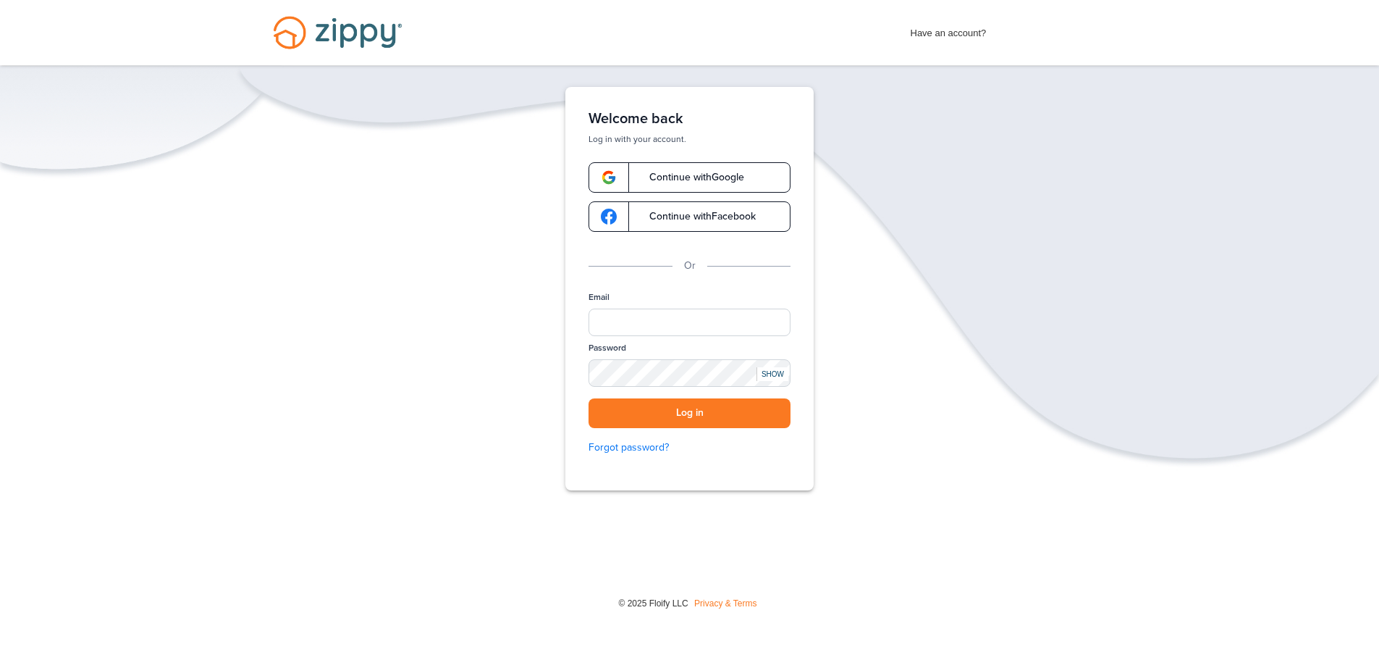
click at [681, 180] on span "Continue with Google" at bounding box center [689, 177] width 109 height 10
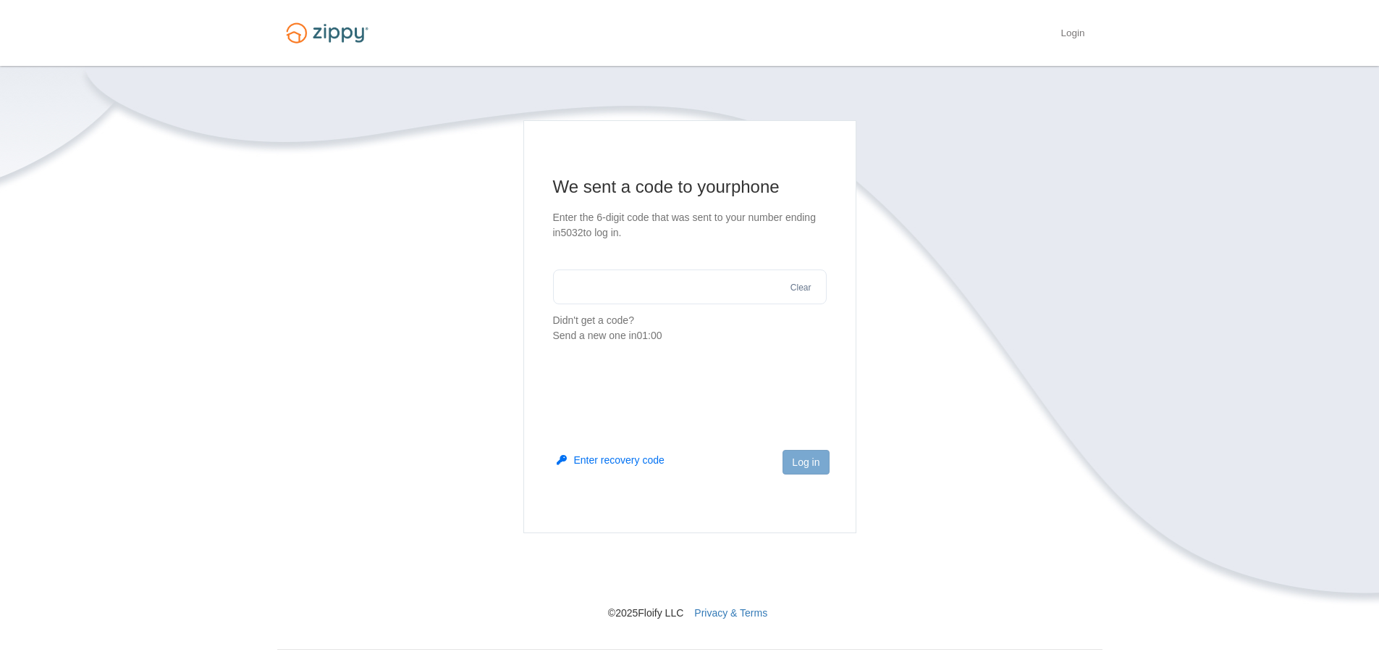
click at [730, 285] on input "text" at bounding box center [690, 286] width 274 height 35
type input "******"
click at [799, 455] on button "Log in" at bounding box center [806, 462] width 46 height 25
